Goal: Check status: Check status

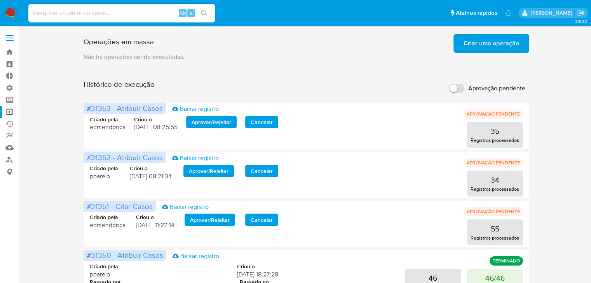
click at [109, 17] on input at bounding box center [121, 13] width 186 height 10
paste input "1307768007"
type input "1307768007"
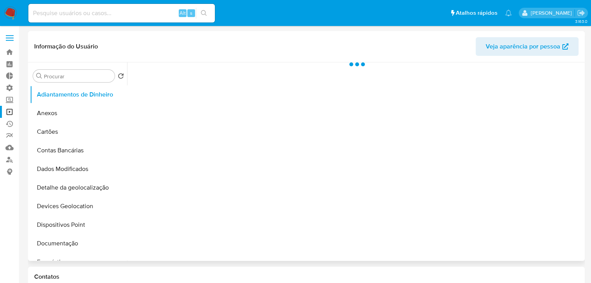
select select "10"
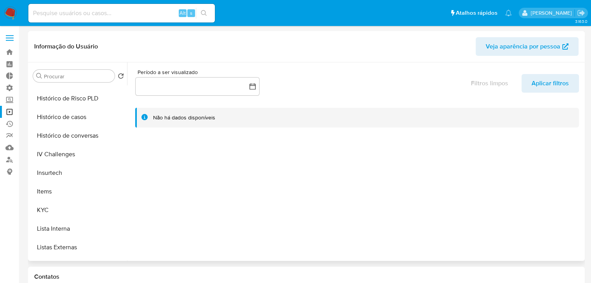
scroll to position [259, 0]
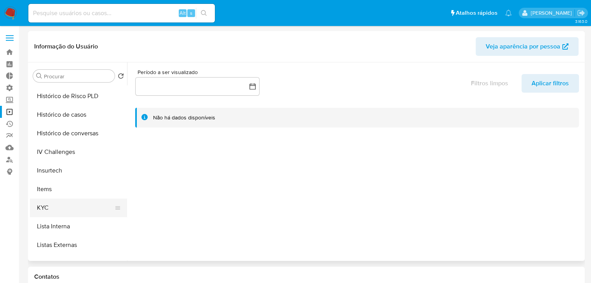
click at [93, 210] on button "KYC" at bounding box center [75, 208] width 91 height 19
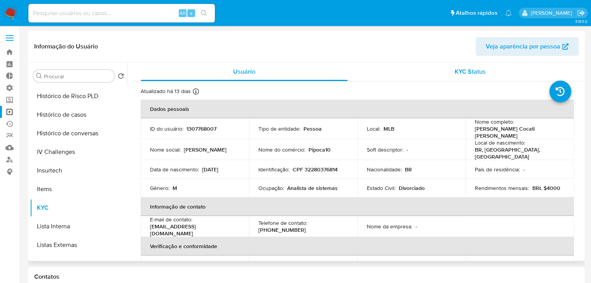
click at [466, 75] on span "KYC Status" at bounding box center [469, 71] width 31 height 9
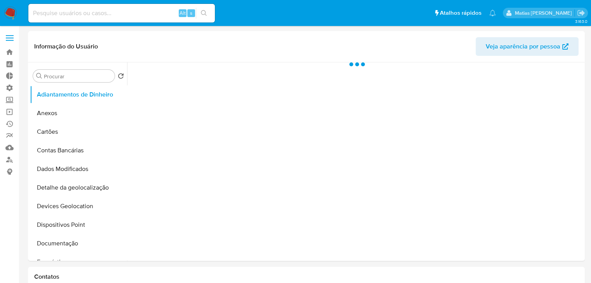
select select "10"
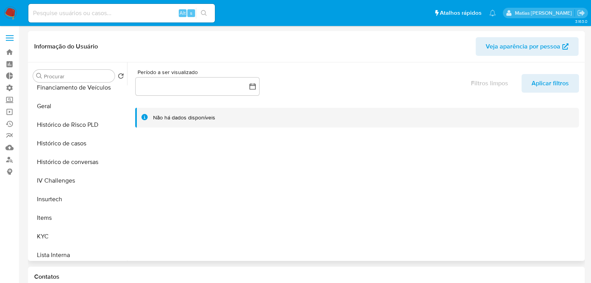
scroll to position [243, 0]
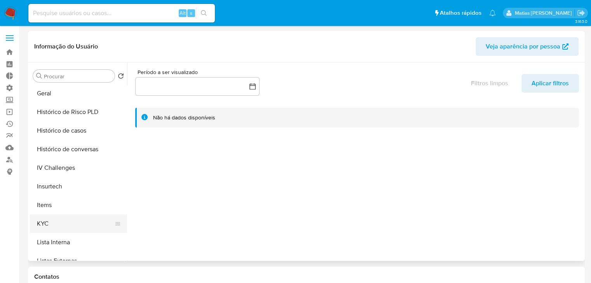
click at [94, 219] on button "KYC" at bounding box center [75, 224] width 91 height 19
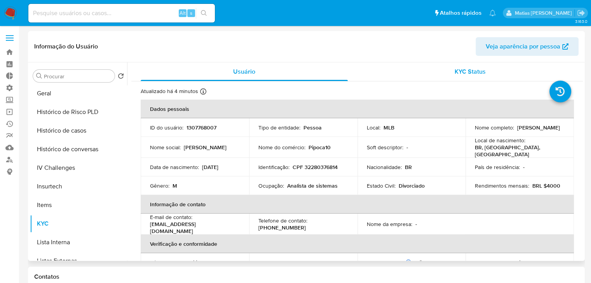
click at [462, 75] on span "KYC Status" at bounding box center [469, 71] width 31 height 9
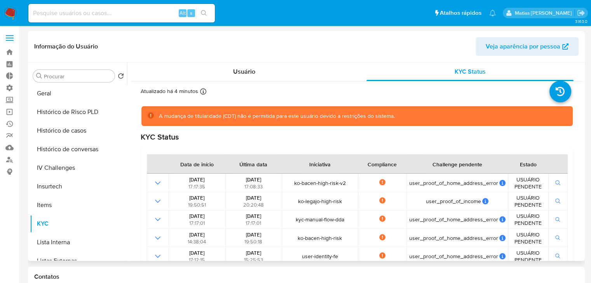
drag, startPoint x: 579, startPoint y: 107, endPoint x: 582, endPoint y: 143, distance: 35.9
click at [582, 143] on div "Usuário KYC Status Atualizado há 4 minutos Criado: [DATE] 20:33:12 Atualizado: …" at bounding box center [355, 162] width 456 height 199
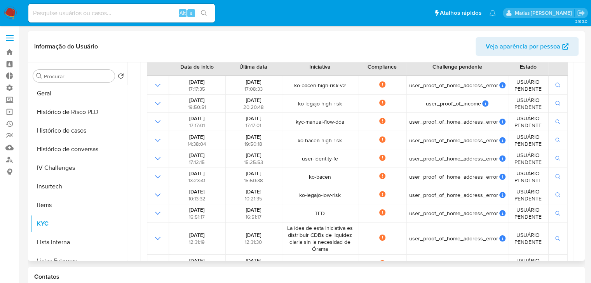
scroll to position [0, 0]
